Goal: Check status: Check status

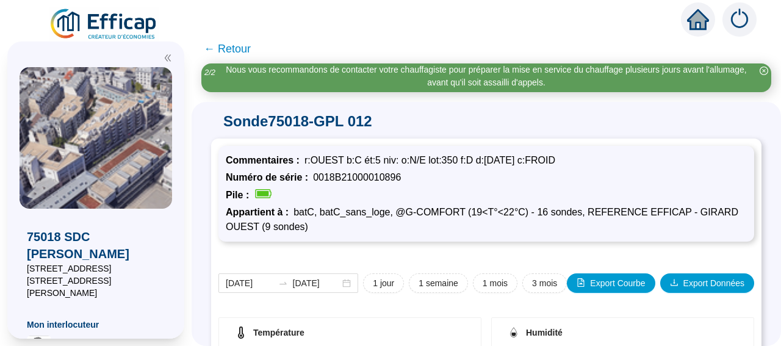
scroll to position [358, 0]
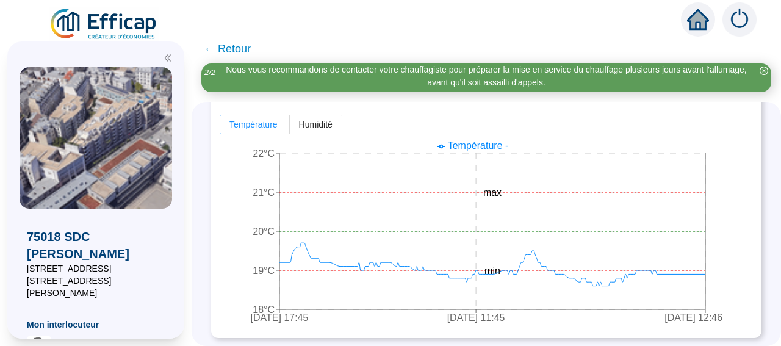
click at [226, 51] on span "← Retour" at bounding box center [227, 48] width 47 height 17
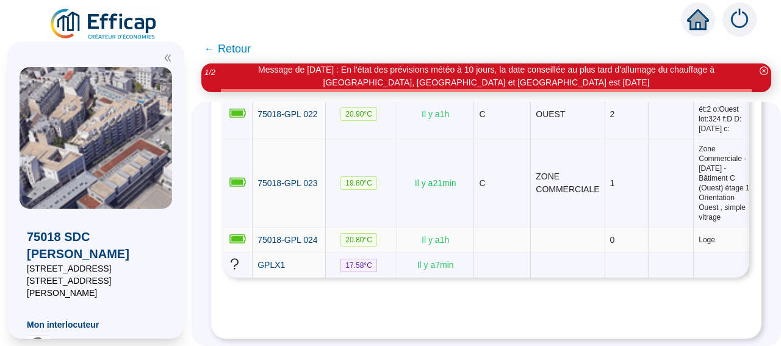
scroll to position [1396, 0]
click at [764, 70] on icon "close-circle" at bounding box center [764, 71] width 9 height 9
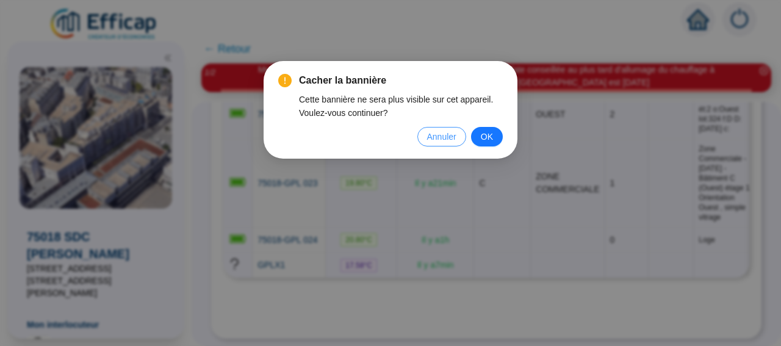
click at [439, 139] on span "Annuler" at bounding box center [441, 136] width 29 height 13
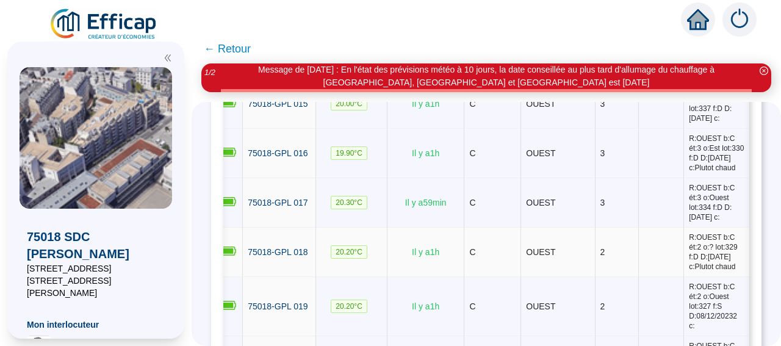
scroll to position [1058, 0]
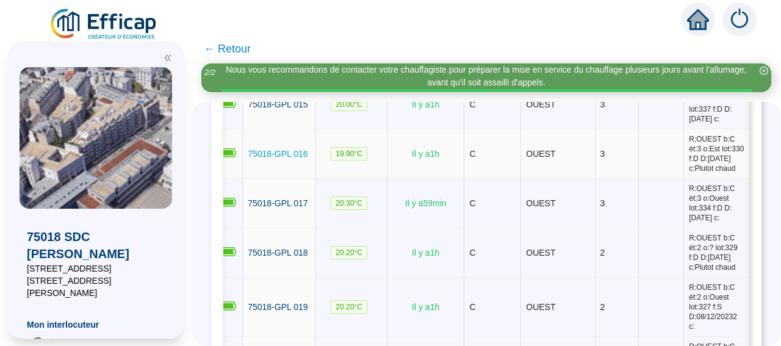
click at [299, 159] on span "75018-GPL 016" at bounding box center [278, 154] width 60 height 10
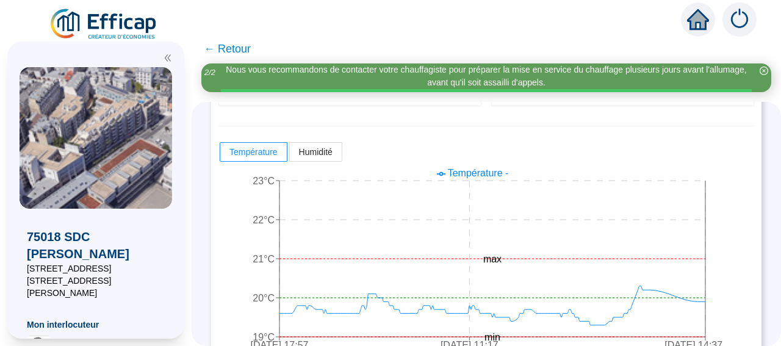
scroll to position [358, 0]
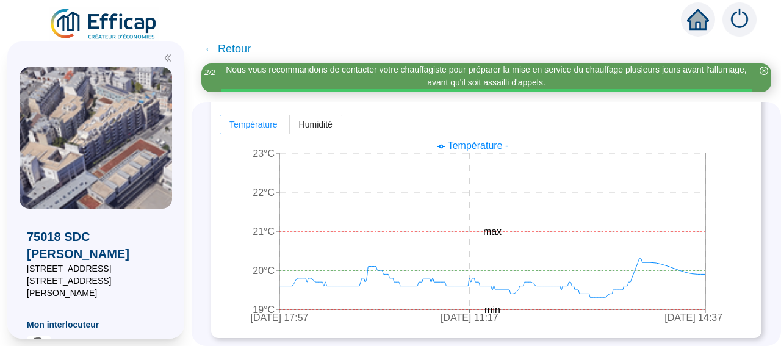
click at [234, 48] on span "← Retour" at bounding box center [227, 48] width 47 height 17
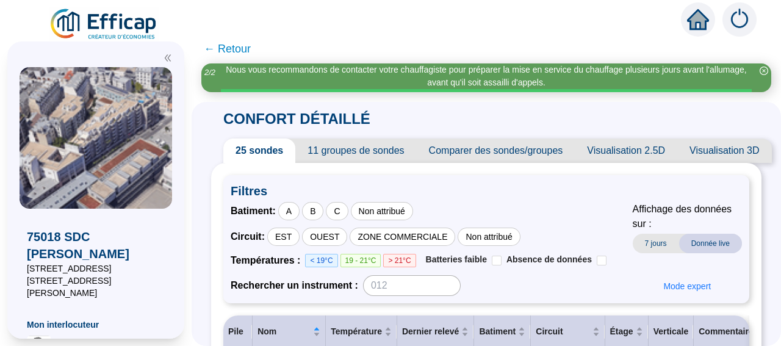
click at [251, 52] on span "← Retour" at bounding box center [227, 48] width 47 height 17
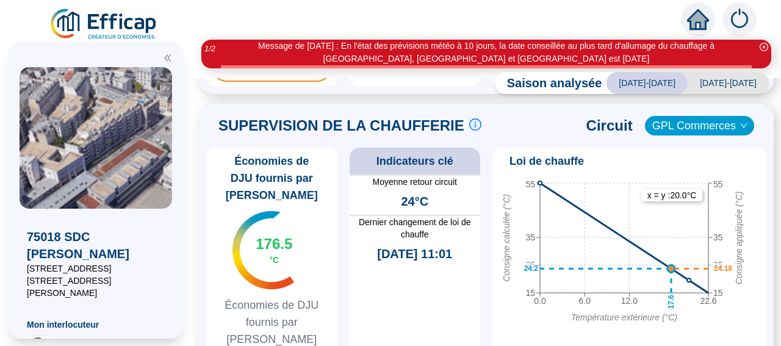
scroll to position [727, 0]
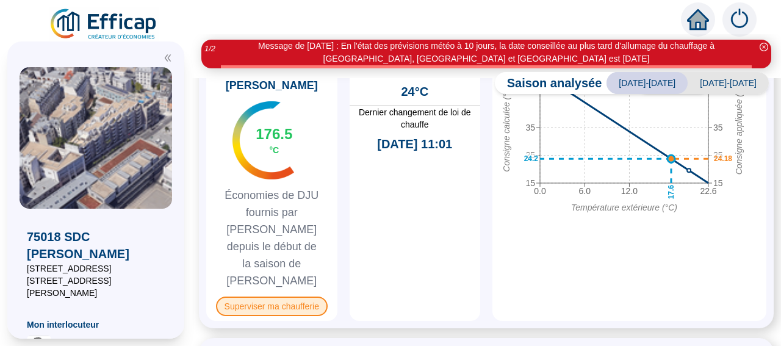
click at [287, 297] on span "Superviser ma chaufferie" at bounding box center [272, 307] width 112 height 20
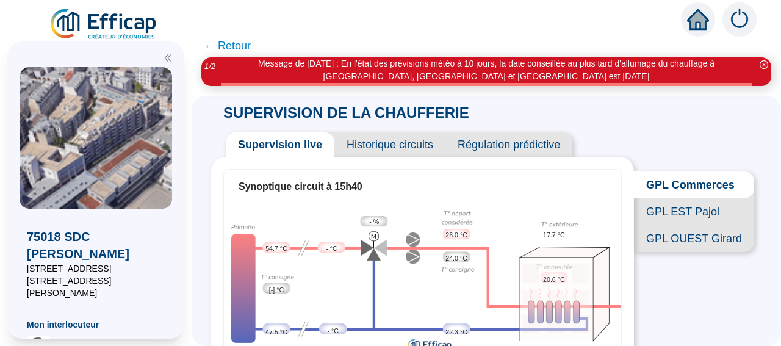
click at [706, 219] on span "GPL EST Pajol" at bounding box center [694, 211] width 120 height 27
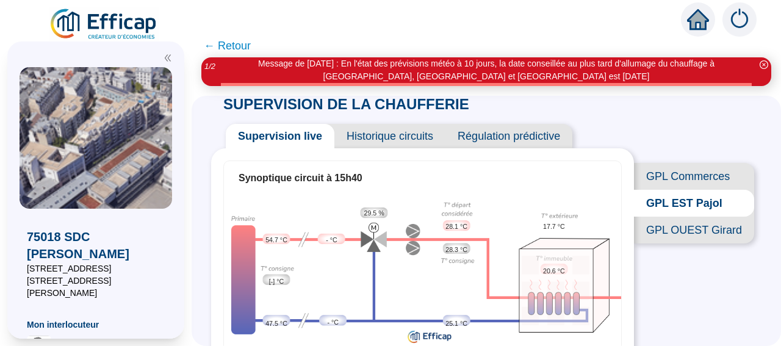
scroll to position [10, 0]
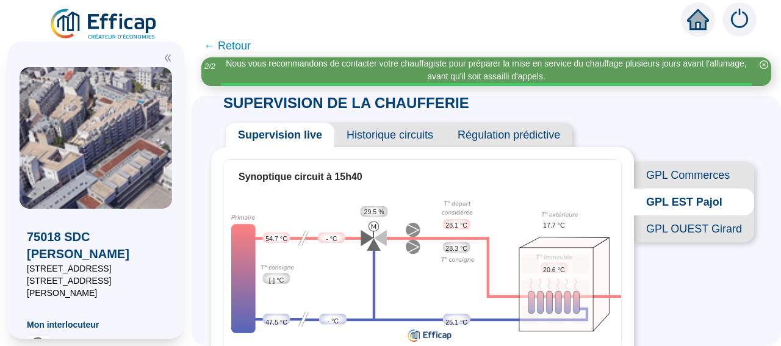
click at [680, 242] on span "GPL OUEST Girard" at bounding box center [694, 228] width 120 height 27
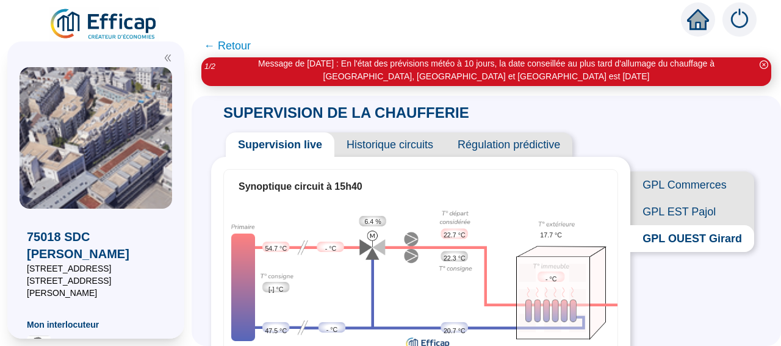
click at [672, 218] on span "GPL EST Pajol" at bounding box center [692, 211] width 124 height 27
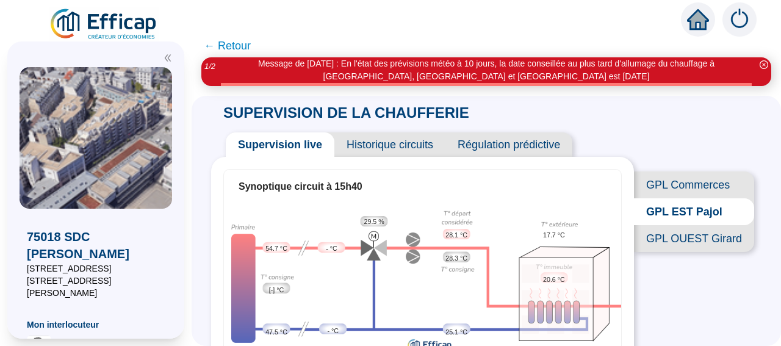
click at [679, 252] on span "GPL OUEST Girard" at bounding box center [694, 238] width 120 height 27
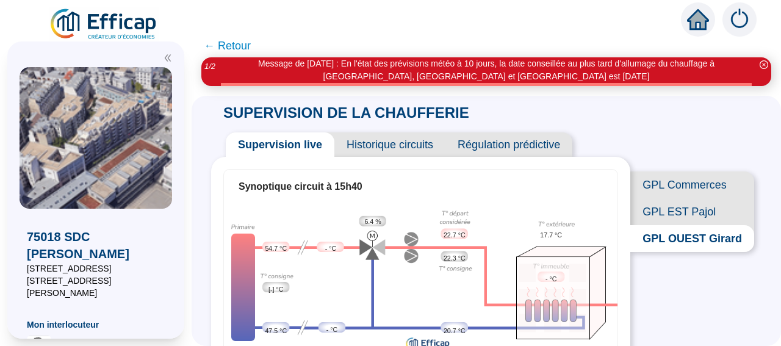
click at [662, 224] on span "GPL EST Pajol" at bounding box center [692, 211] width 124 height 27
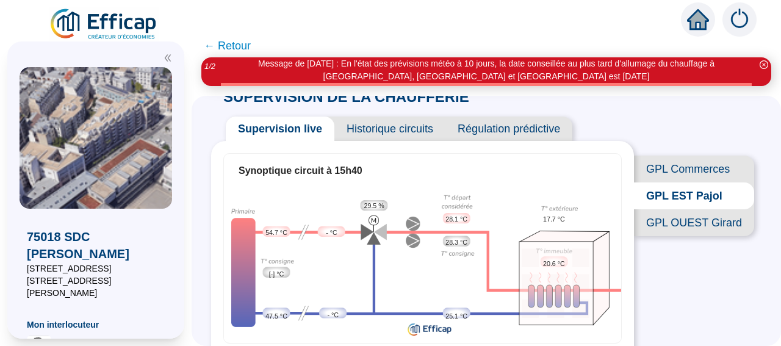
scroll to position [16, 0]
click at [232, 43] on span "← Retour" at bounding box center [227, 45] width 47 height 17
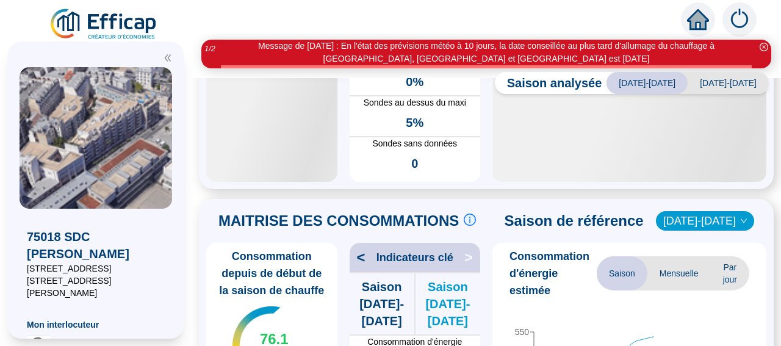
scroll to position [159, 0]
